Goal: Information Seeking & Learning: Learn about a topic

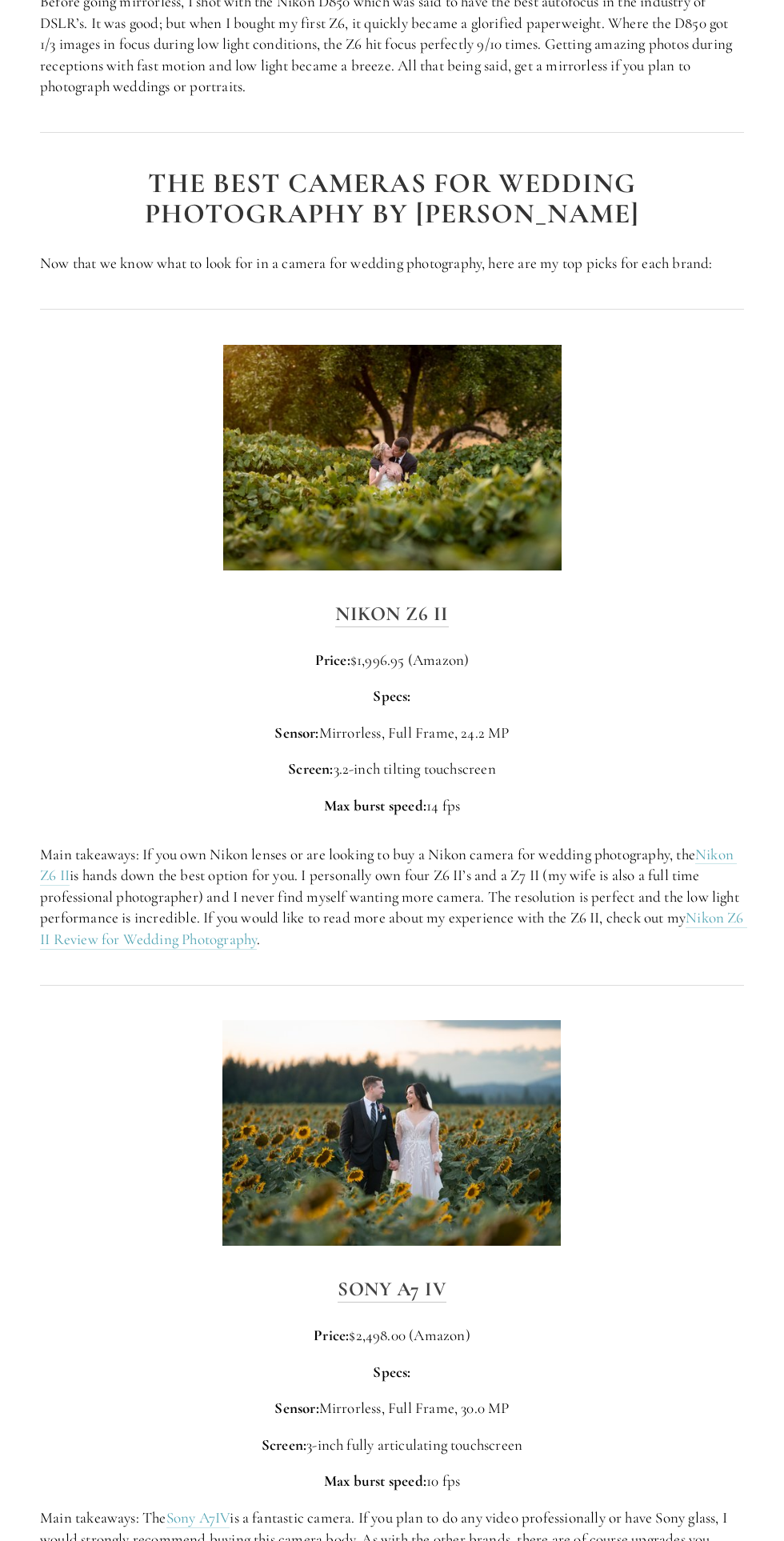
scroll to position [2029, 0]
